Goal: Task Accomplishment & Management: Complete application form

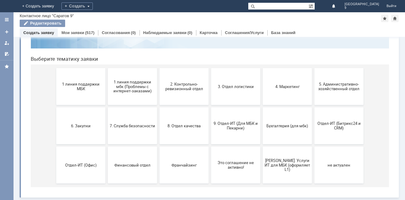
scroll to position [50, 0]
click at [229, 128] on span "9. Отдел-ИТ (Для МБК и Пекарни)" at bounding box center [235, 125] width 45 height 9
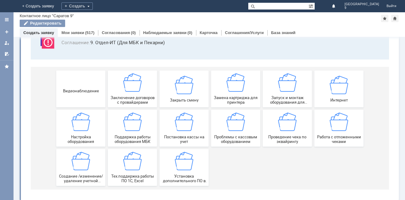
scroll to position [51, 0]
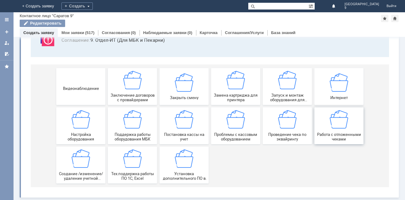
click at [327, 123] on div "Работа с отложенными чеками" at bounding box center [338, 125] width 45 height 31
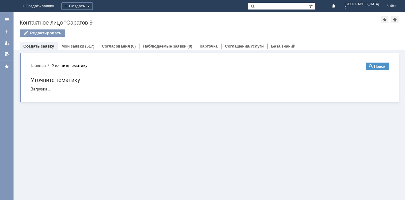
scroll to position [0, 0]
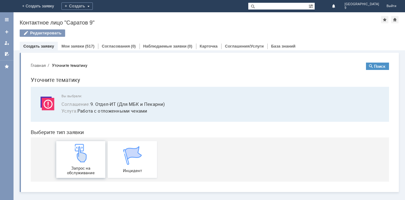
click at [74, 171] on span "Запрос на обслуживание" at bounding box center [80, 170] width 45 height 9
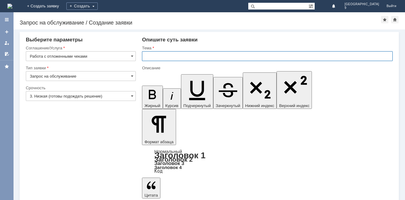
drag, startPoint x: 170, startPoint y: 56, endPoint x: 188, endPoint y: 49, distance: 19.2
click at [171, 56] on input "text" at bounding box center [267, 56] width 251 height 10
type input "Отл чеки"
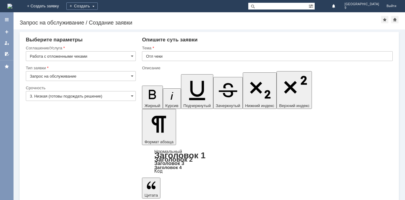
drag, startPoint x: 252, startPoint y: 1647, endPoint x: 152, endPoint y: 1649, distance: 100.5
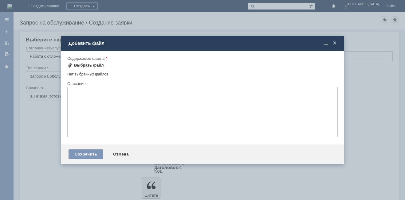
click at [95, 64] on div "Выбрать файл" at bounding box center [89, 65] width 30 height 5
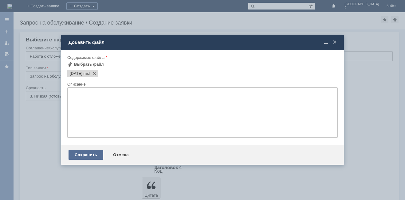
click at [85, 158] on div "Сохранить" at bounding box center [86, 155] width 35 height 10
